Goal: Information Seeking & Learning: Learn about a topic

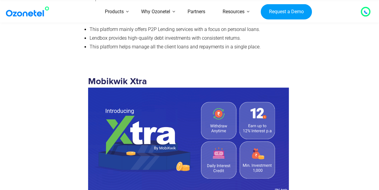
scroll to position [1586, 0]
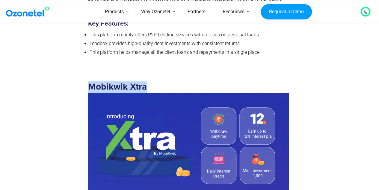
drag, startPoint x: 149, startPoint y: 70, endPoint x: 88, endPoint y: 68, distance: 60.6
click at [88, 81] on h3 "Mobikwik Xtra" at bounding box center [188, 139] width 201 height 117
copy strong "Mobikwik Xtra"
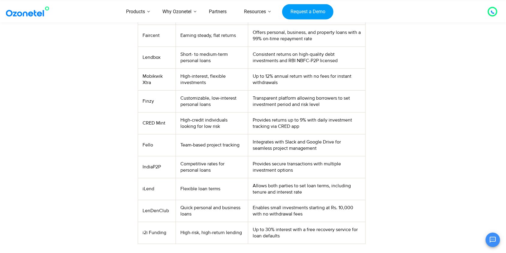
scroll to position [244, 0]
